Goal: Task Accomplishment & Management: Use online tool/utility

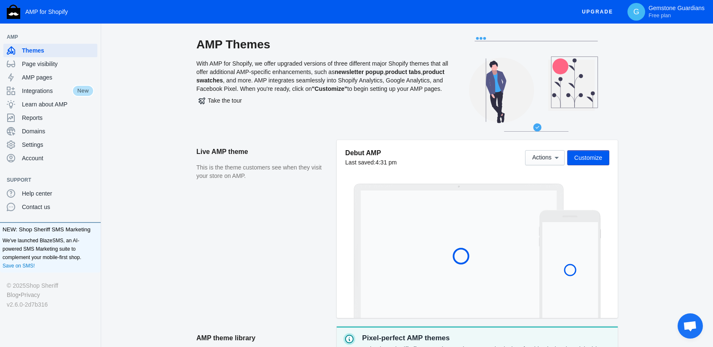
click at [596, 155] on span "Customize" at bounding box center [588, 158] width 28 height 7
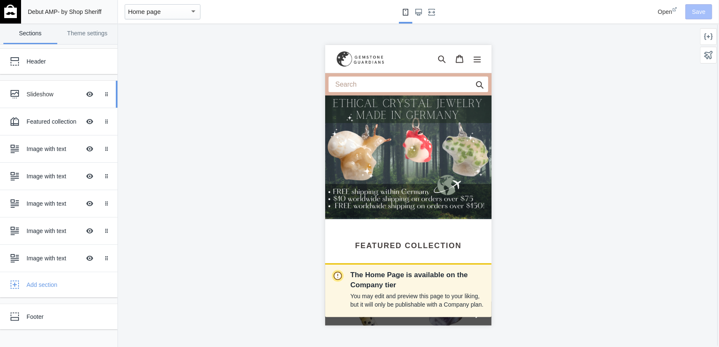
click at [35, 102] on div "Slideshow Hide Image with text overlay" at bounding box center [52, 94] width 93 height 19
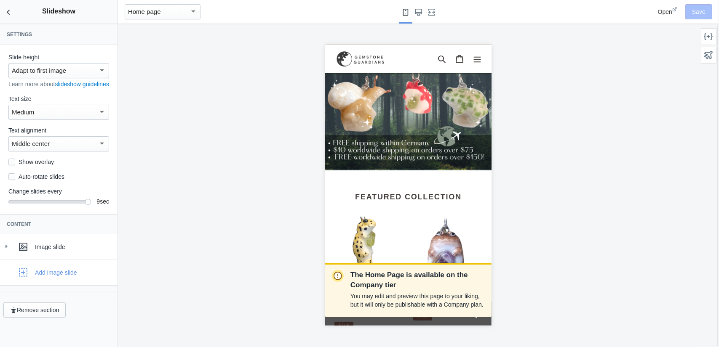
scroll to position [50, 0]
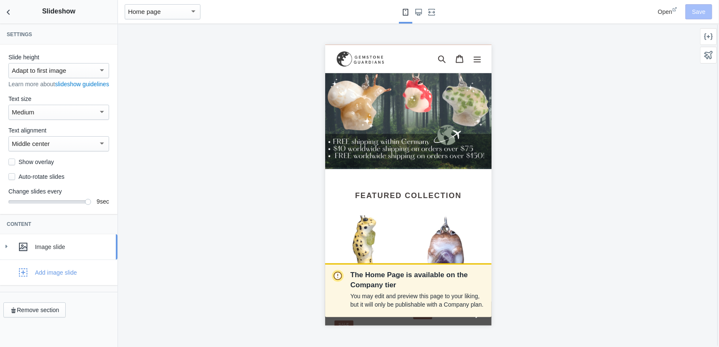
click at [46, 251] on div "Image slide" at bounding box center [58, 247] width 105 height 17
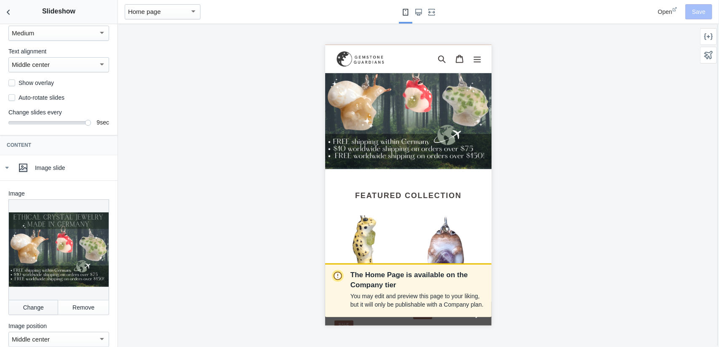
scroll to position [84, 0]
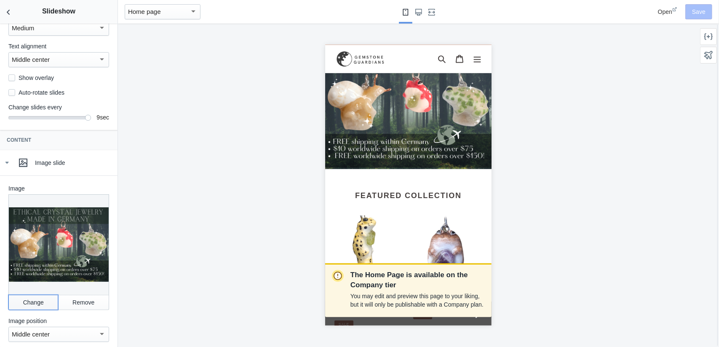
click at [45, 307] on button "Change" at bounding box center [33, 302] width 50 height 15
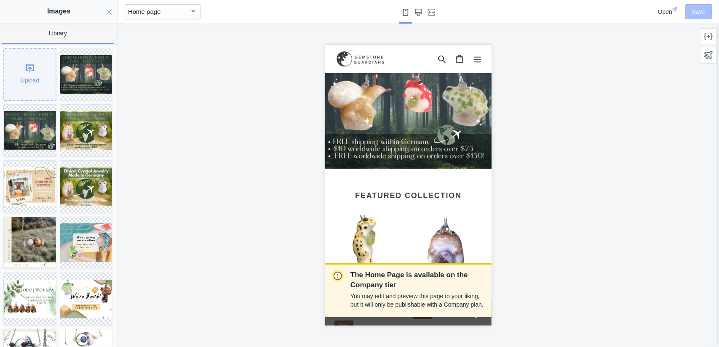
click at [33, 74] on div "Upload" at bounding box center [29, 74] width 51 height 51
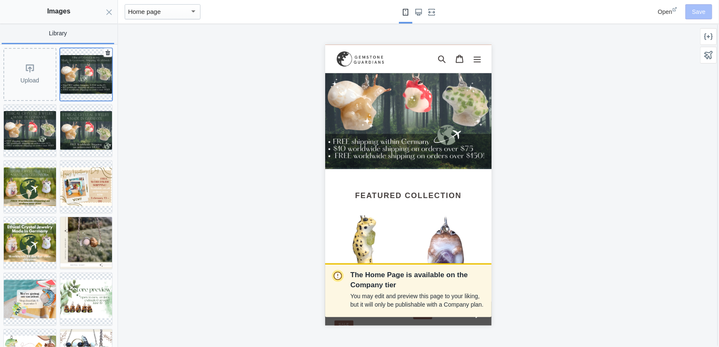
click at [96, 87] on img at bounding box center [86, 74] width 52 height 39
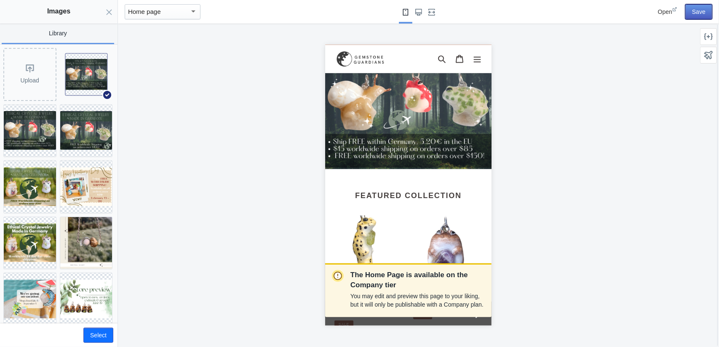
click at [694, 13] on button "Save" at bounding box center [698, 11] width 27 height 15
